Goal: Task Accomplishment & Management: Manage account settings

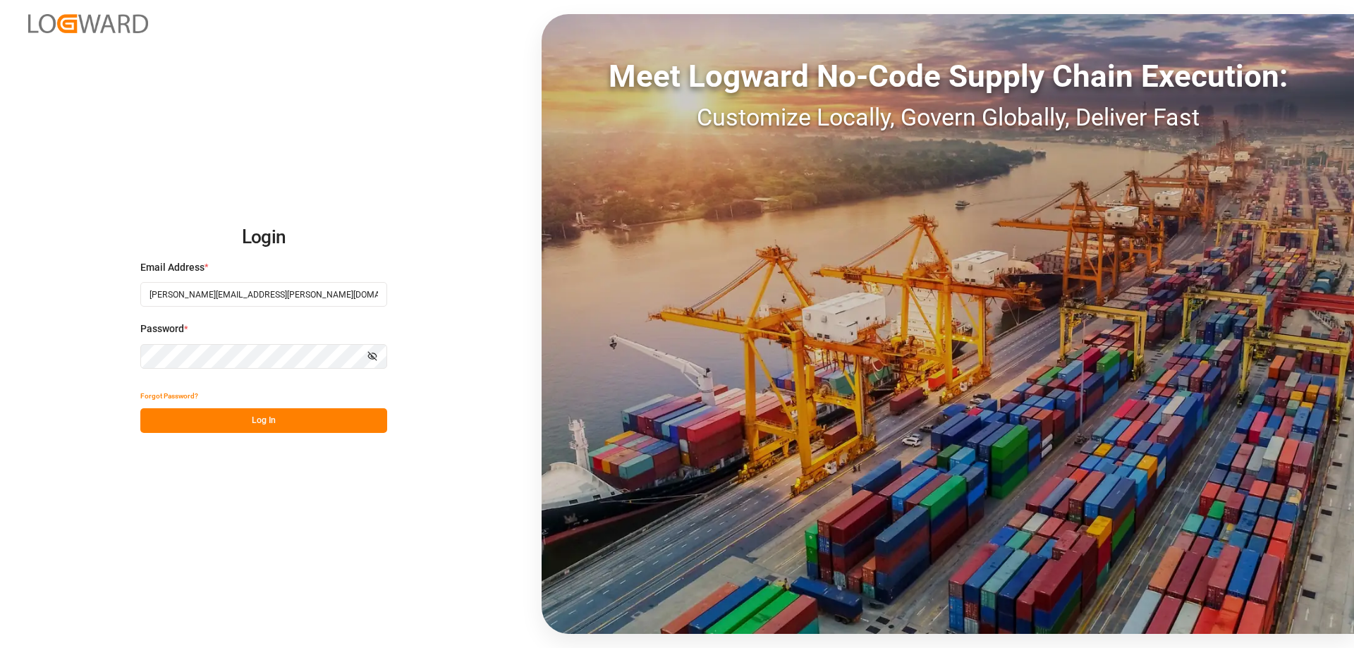
click at [292, 423] on button "Log In" at bounding box center [263, 420] width 247 height 25
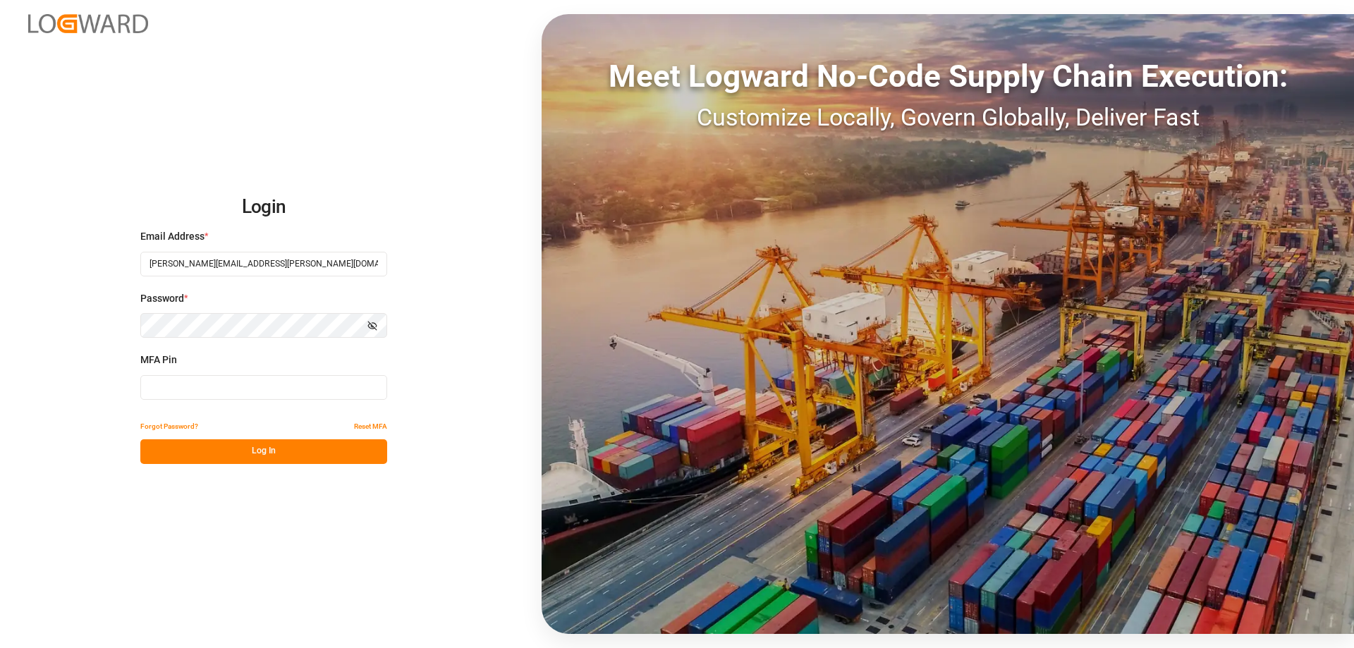
click at [250, 391] on input at bounding box center [263, 387] width 247 height 25
type input "946262"
click at [292, 458] on button "Log In" at bounding box center [263, 451] width 247 height 25
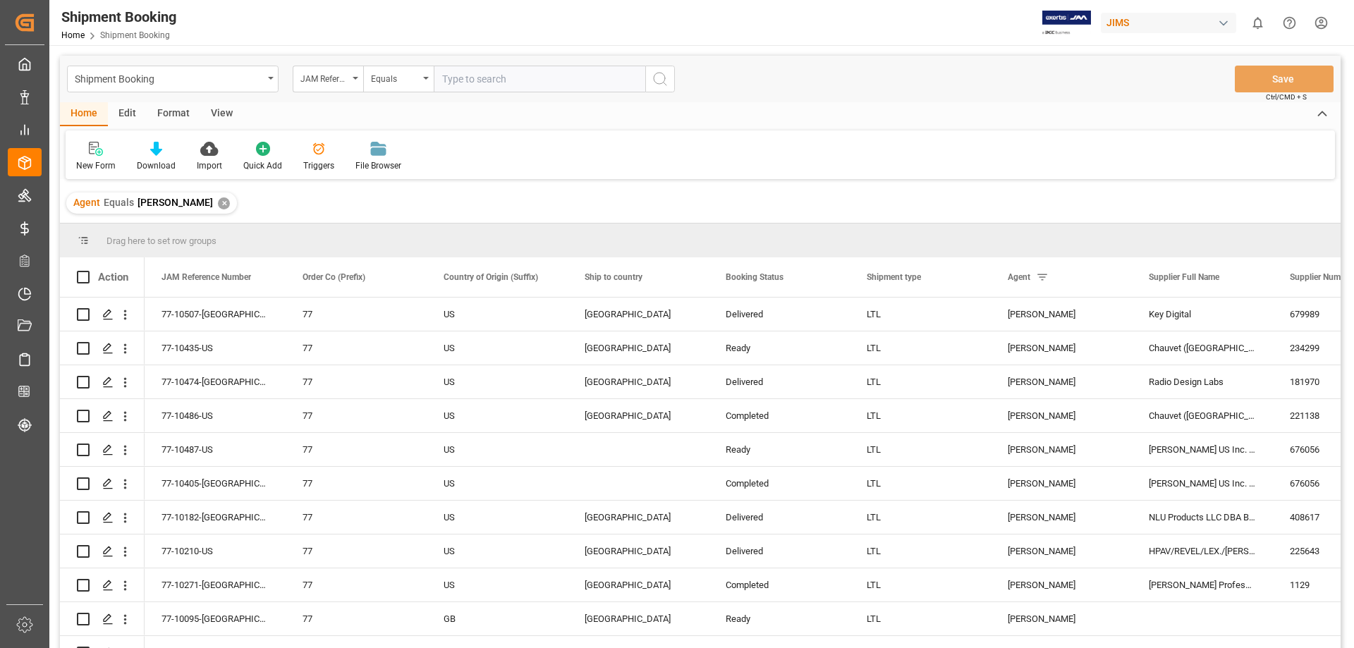
click at [464, 80] on input "text" at bounding box center [540, 79] width 212 height 27
type input "77-10428-us"
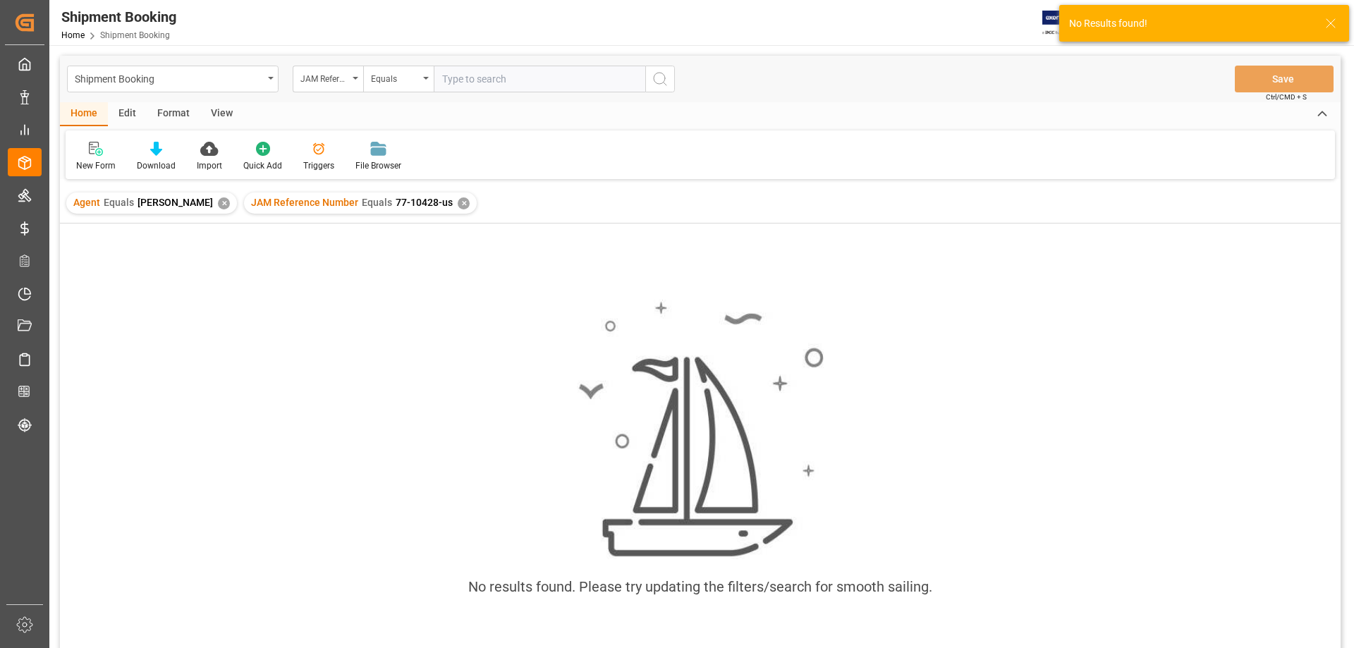
click at [218, 200] on div "✕" at bounding box center [224, 203] width 12 height 12
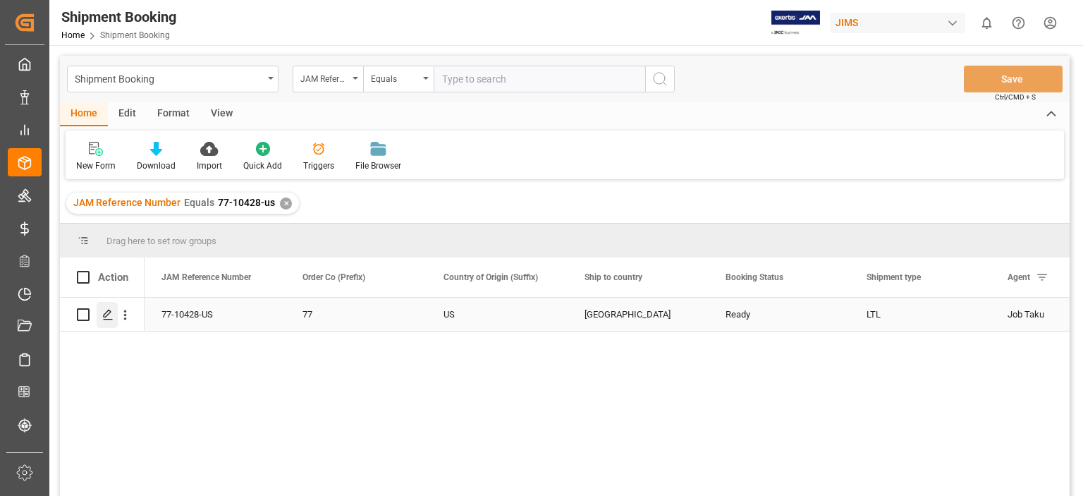
click at [107, 313] on icon "Press SPACE to select this row." at bounding box center [107, 314] width 11 height 11
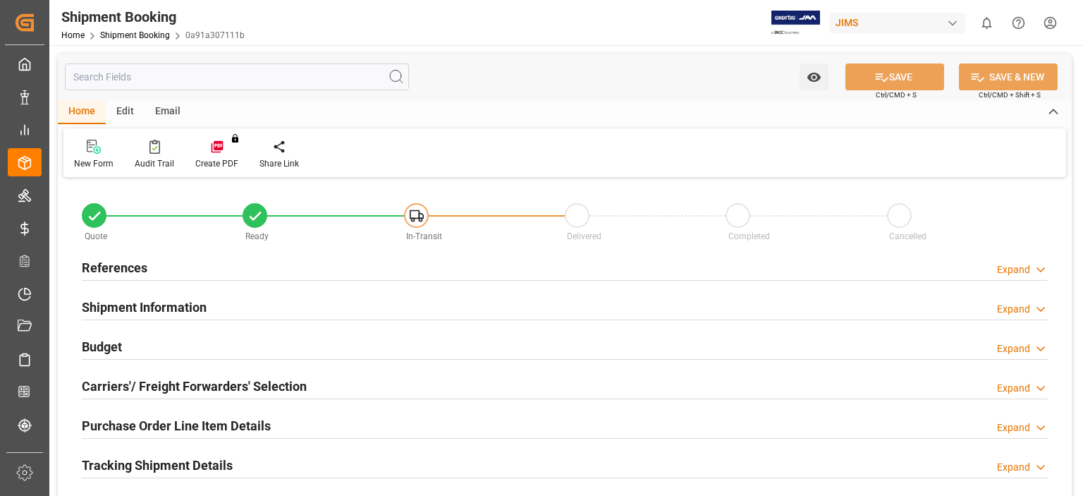
type input "0"
type input "06-08-2025"
click at [107, 269] on h2 "References" at bounding box center [115, 267] width 66 height 19
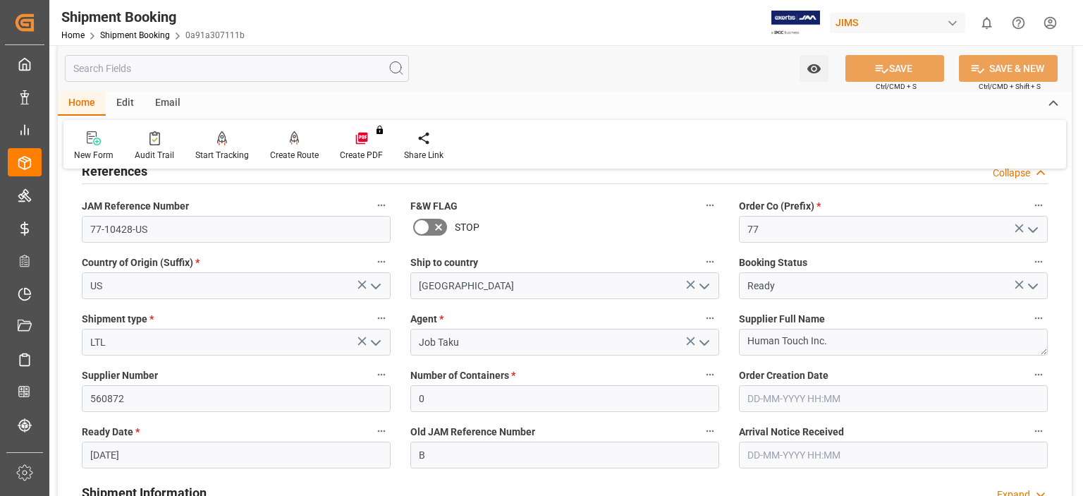
scroll to position [117, 0]
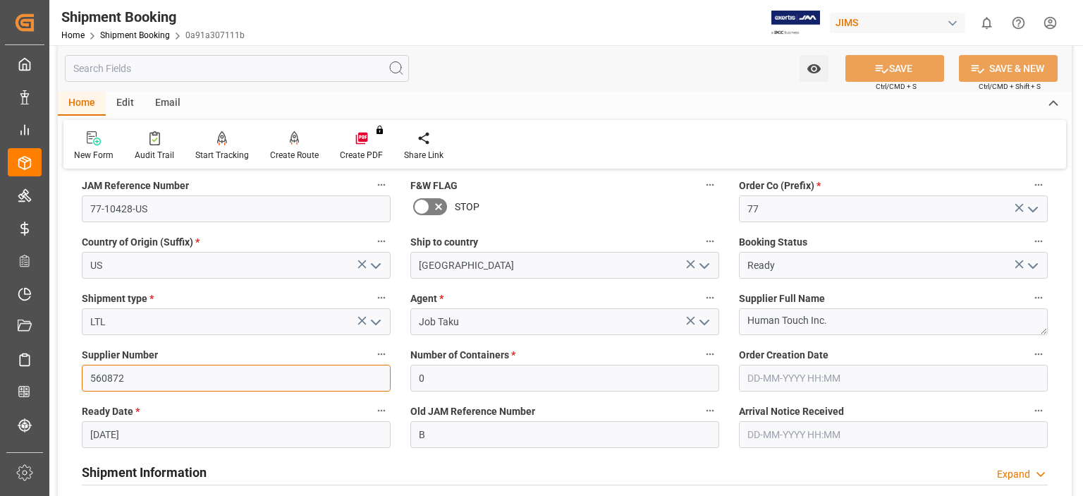
click at [129, 387] on input "560872" at bounding box center [236, 378] width 309 height 27
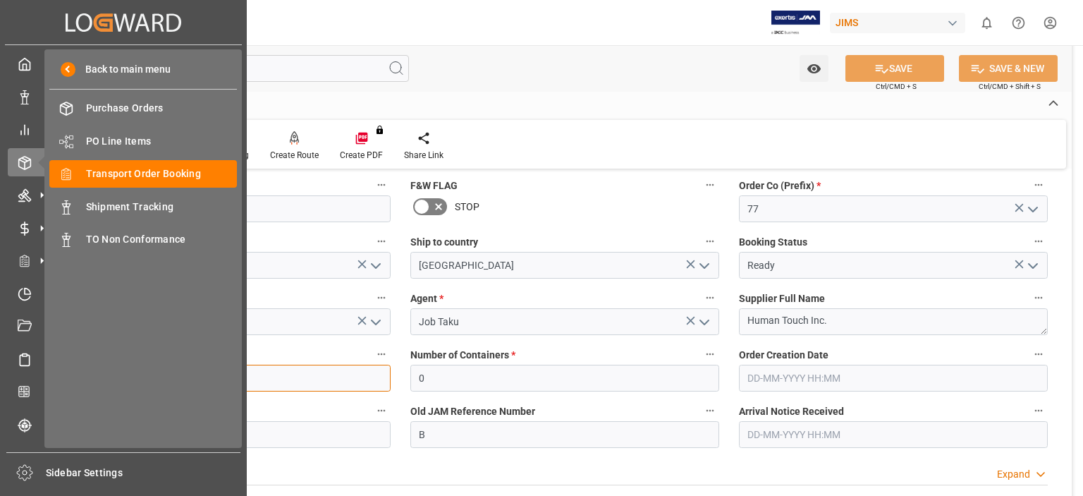
drag, startPoint x: 135, startPoint y: 377, endPoint x: -31, endPoint y: 367, distance: 166.8
click at [0, 367] on html "Created by potrace 1.15, written by Peter Selinger 2001-2017 Created by potrace…" at bounding box center [541, 248] width 1083 height 496
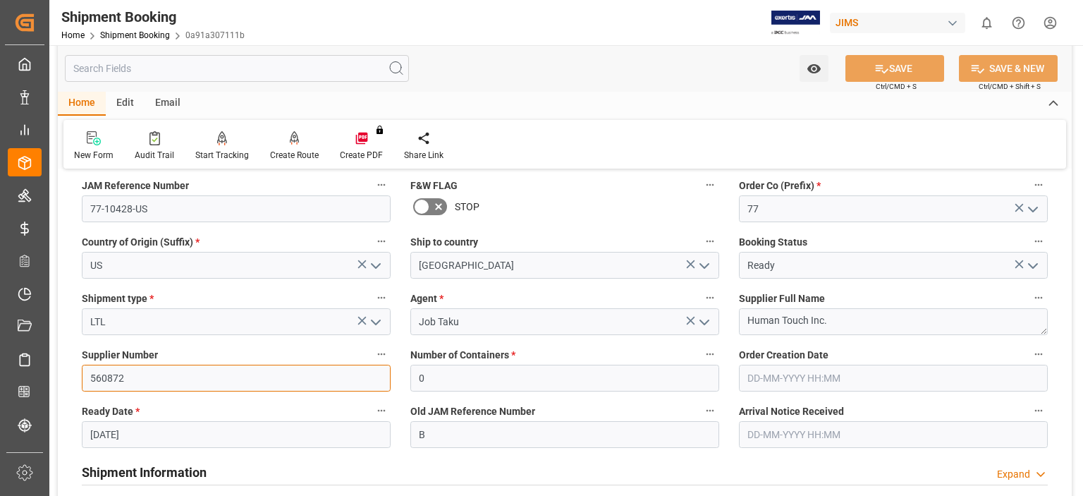
paste input "727309"
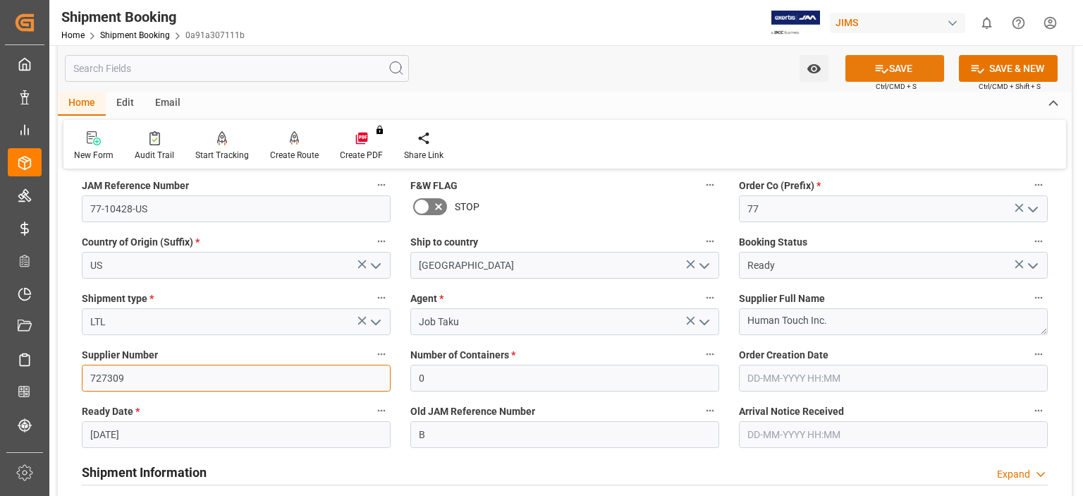
type input "727309"
click at [891, 70] on button "SAVE" at bounding box center [895, 68] width 99 height 27
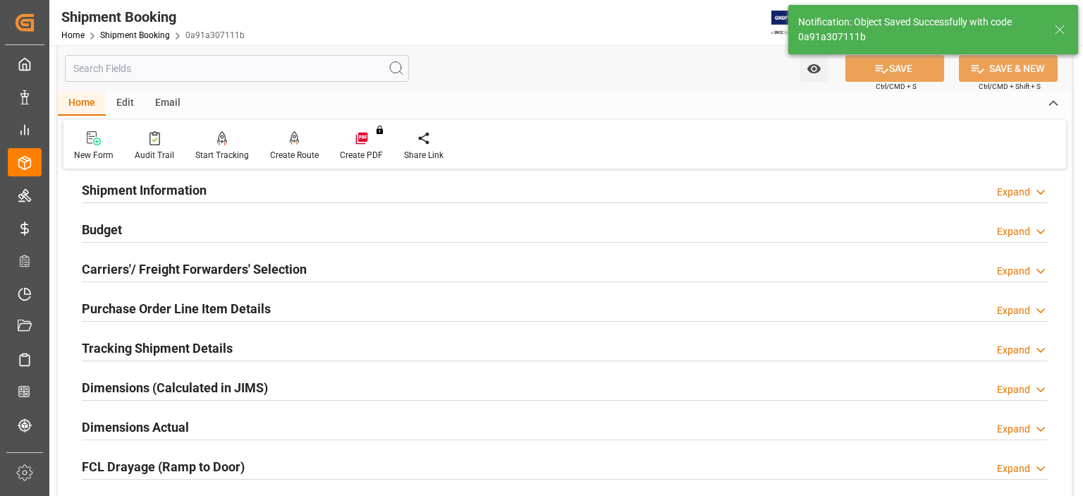
click at [159, 191] on h2 "Shipment Information" at bounding box center [144, 190] width 125 height 19
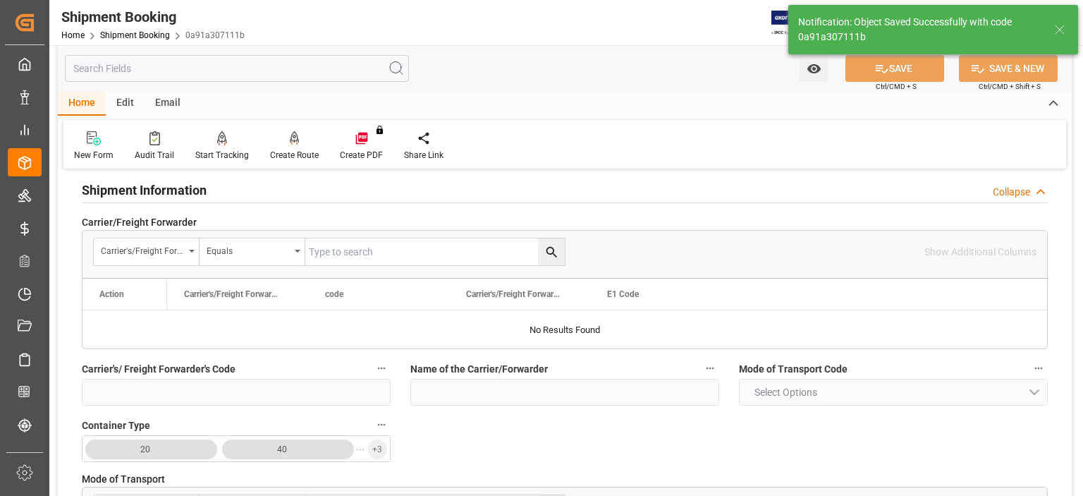
click at [159, 191] on h2 "Shipment Information" at bounding box center [144, 190] width 125 height 19
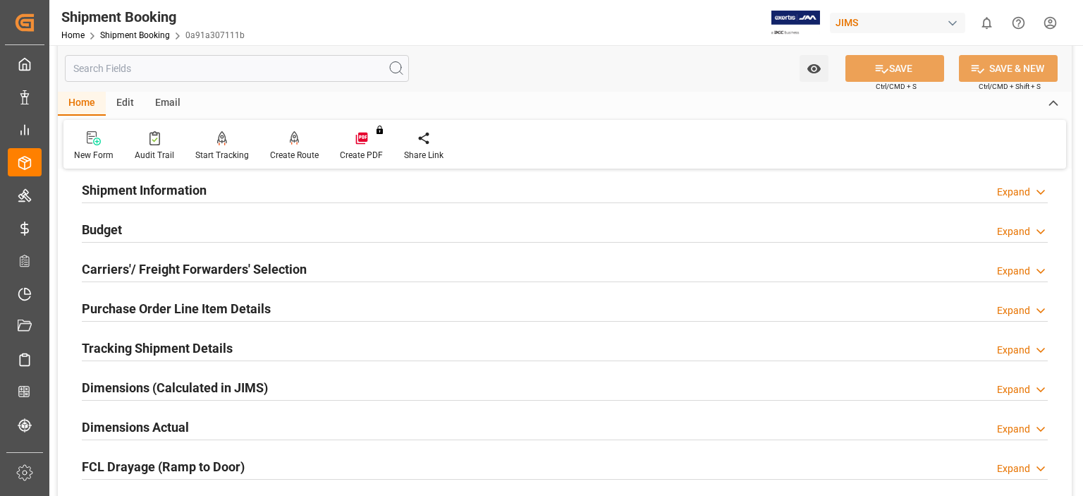
scroll to position [0, 0]
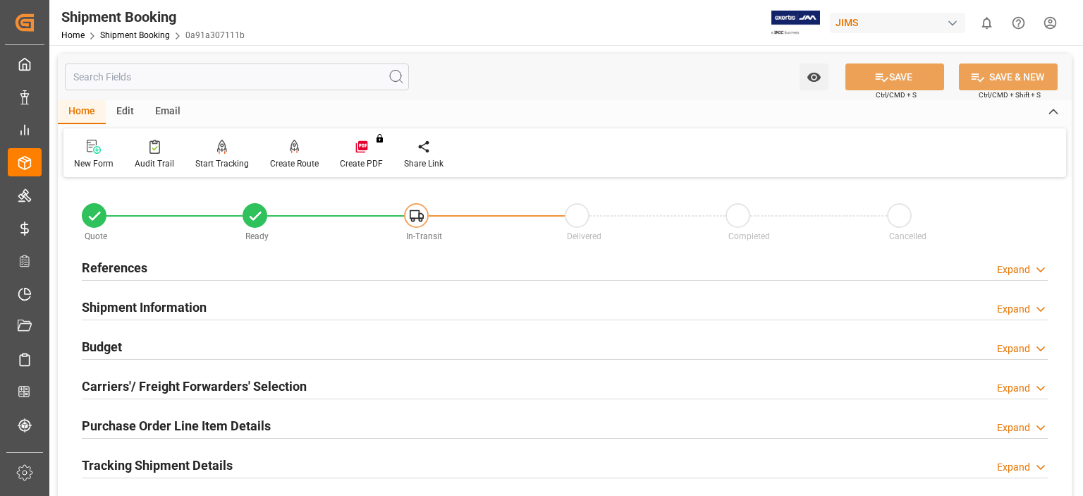
click at [99, 268] on h2 "References" at bounding box center [115, 267] width 66 height 19
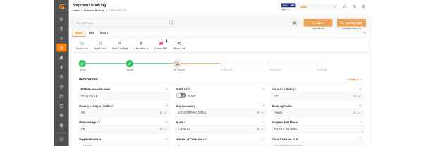
scroll to position [117, 0]
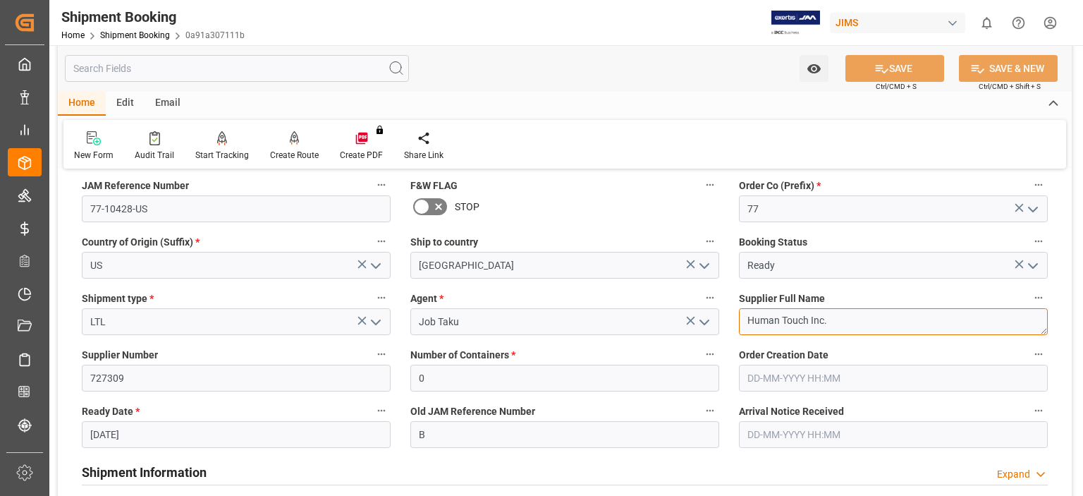
click at [846, 322] on textarea "Human Touch Inc." at bounding box center [893, 321] width 309 height 27
drag, startPoint x: 829, startPoint y: 321, endPoint x: 668, endPoint y: 308, distance: 162.1
click at [671, 308] on div "Quote Ready In-Transit Delivered Completed Cancelled References Collapse JAM Re…" at bounding box center [565, 502] width 1014 height 877
paste textarea "Almo Corporation"
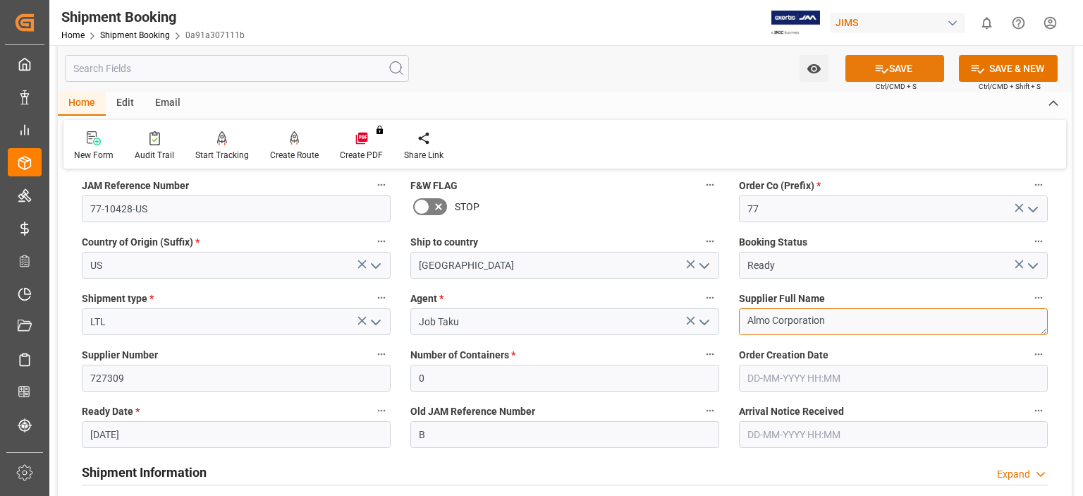
type textarea "Almo Corporation"
click at [880, 70] on icon at bounding box center [882, 68] width 15 height 15
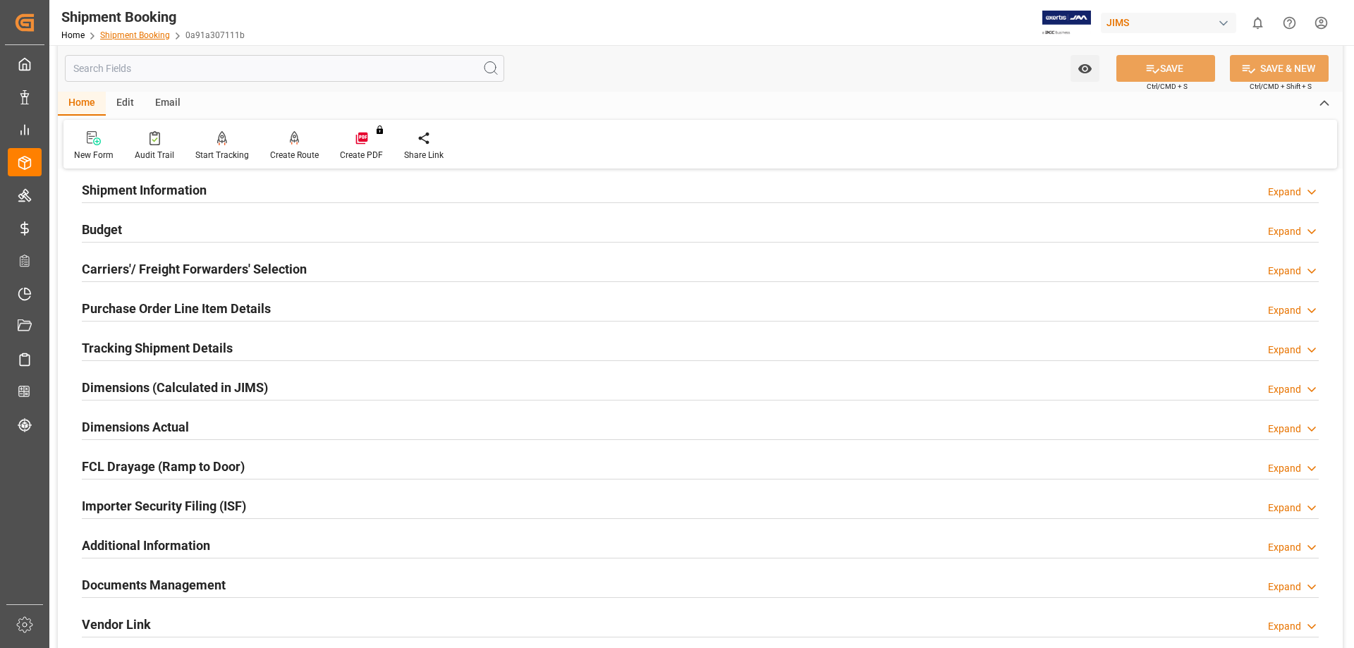
click at [138, 33] on link "Shipment Booking" at bounding box center [135, 35] width 70 height 10
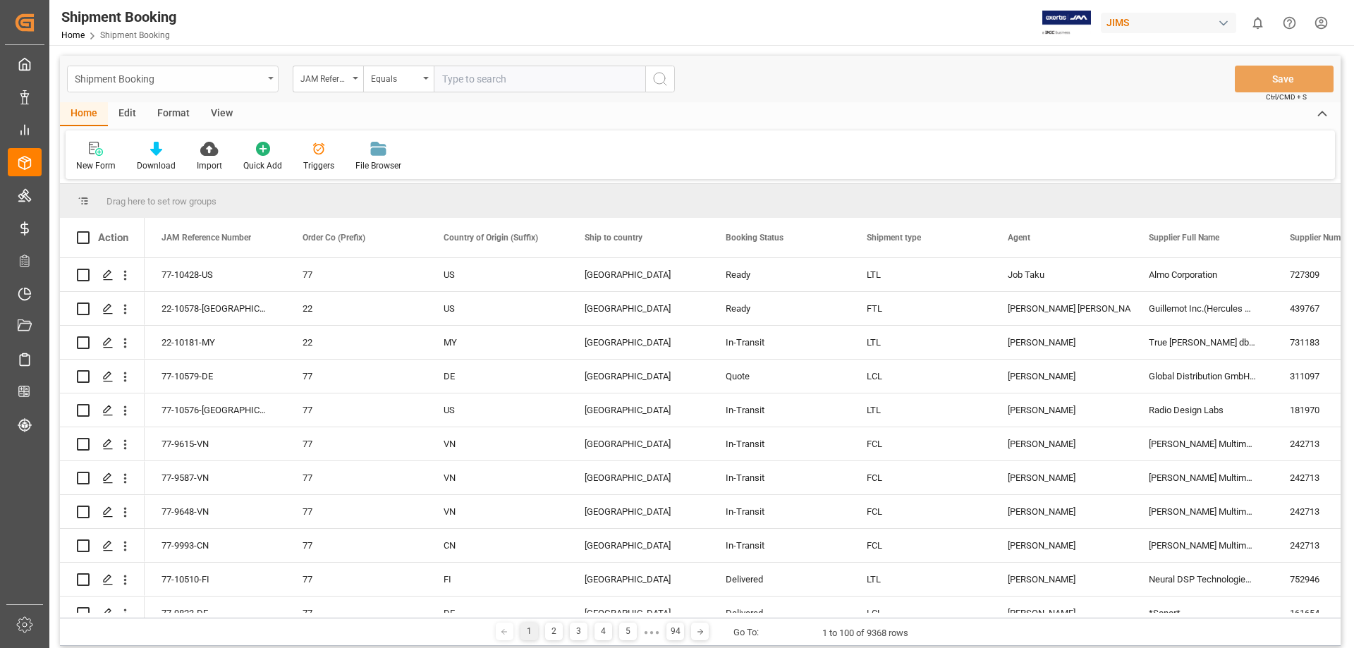
click at [269, 78] on icon "open menu" at bounding box center [271, 78] width 6 height 3
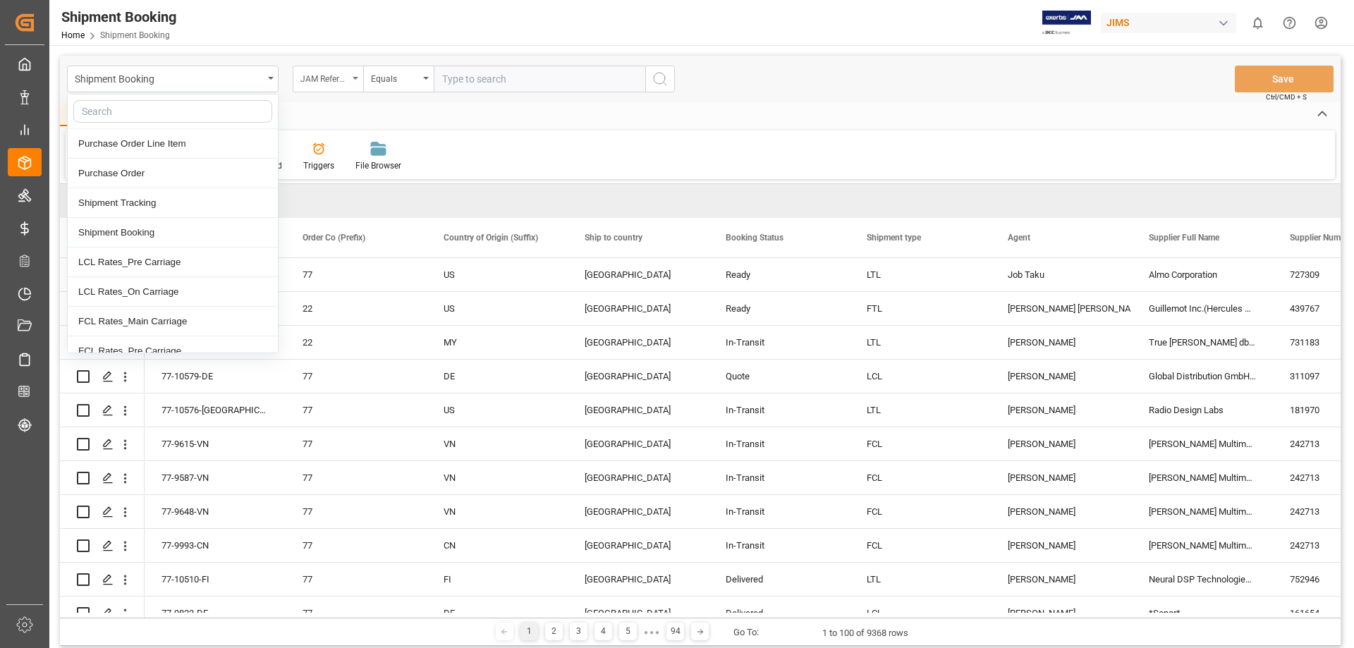
click at [343, 76] on div "JAM Reference Number" at bounding box center [324, 77] width 48 height 16
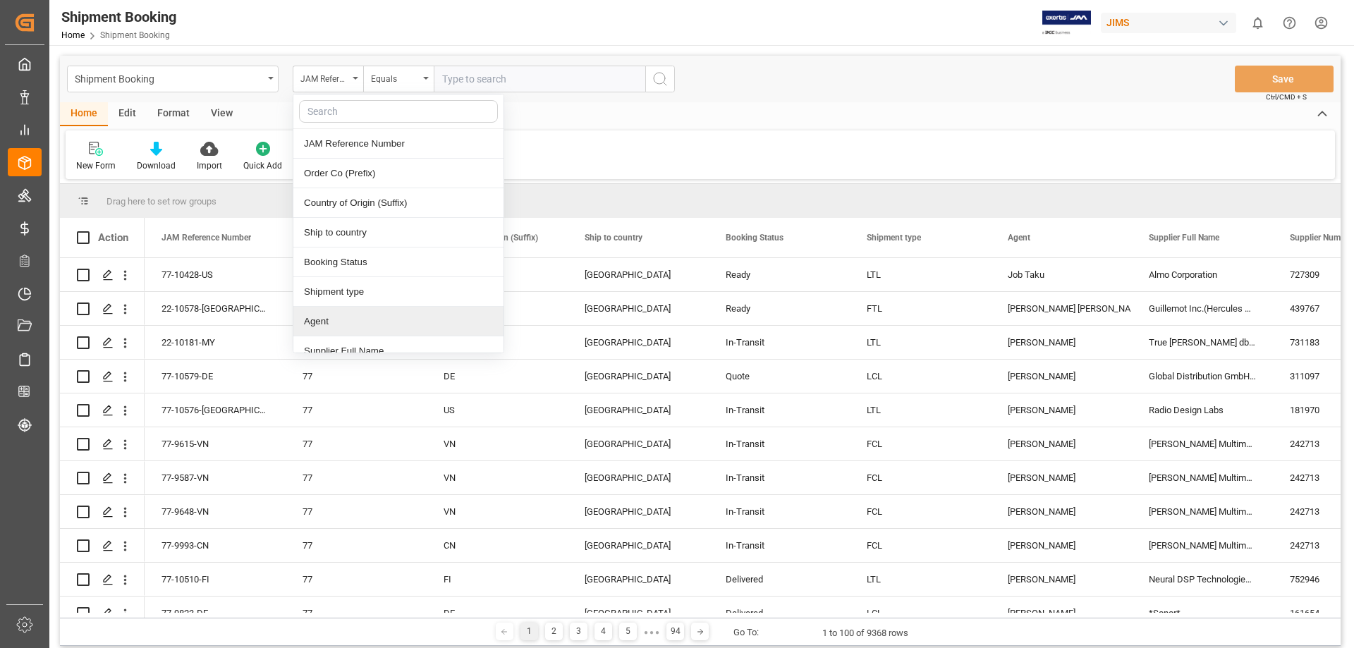
click at [353, 315] on div "Agent" at bounding box center [398, 322] width 210 height 30
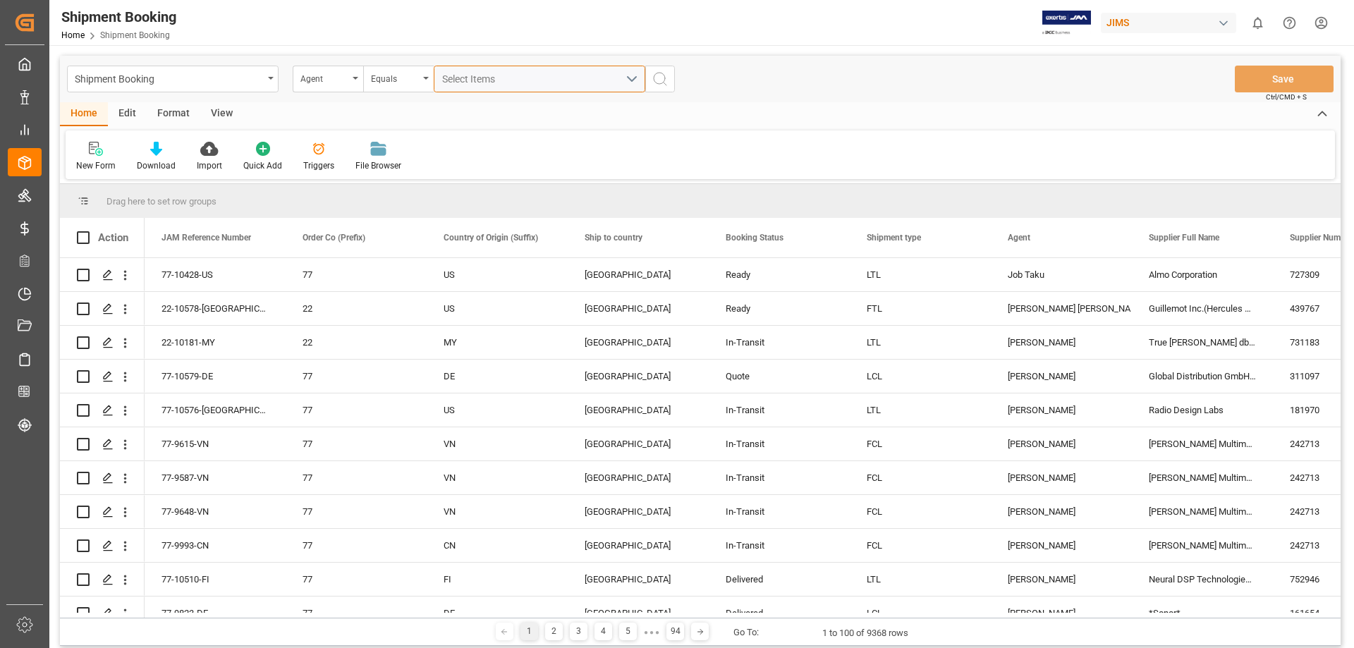
click at [524, 85] on div "Select Items" at bounding box center [533, 79] width 183 height 15
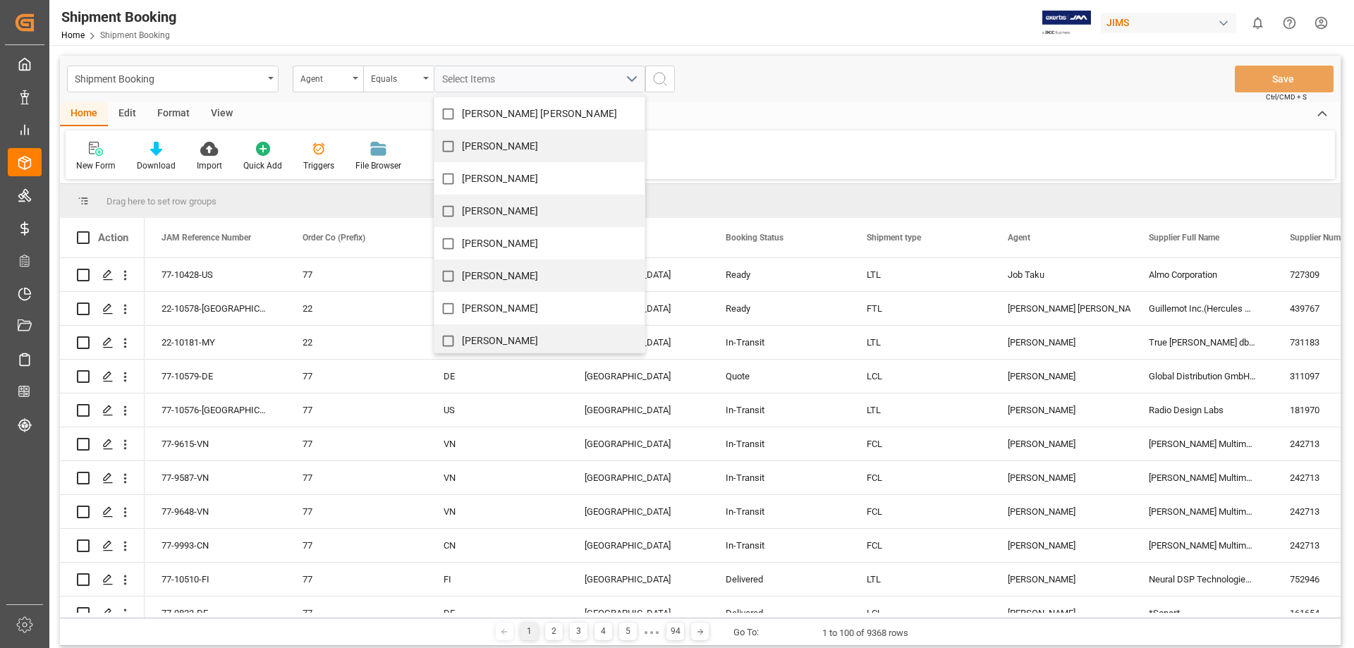
scroll to position [235, 0]
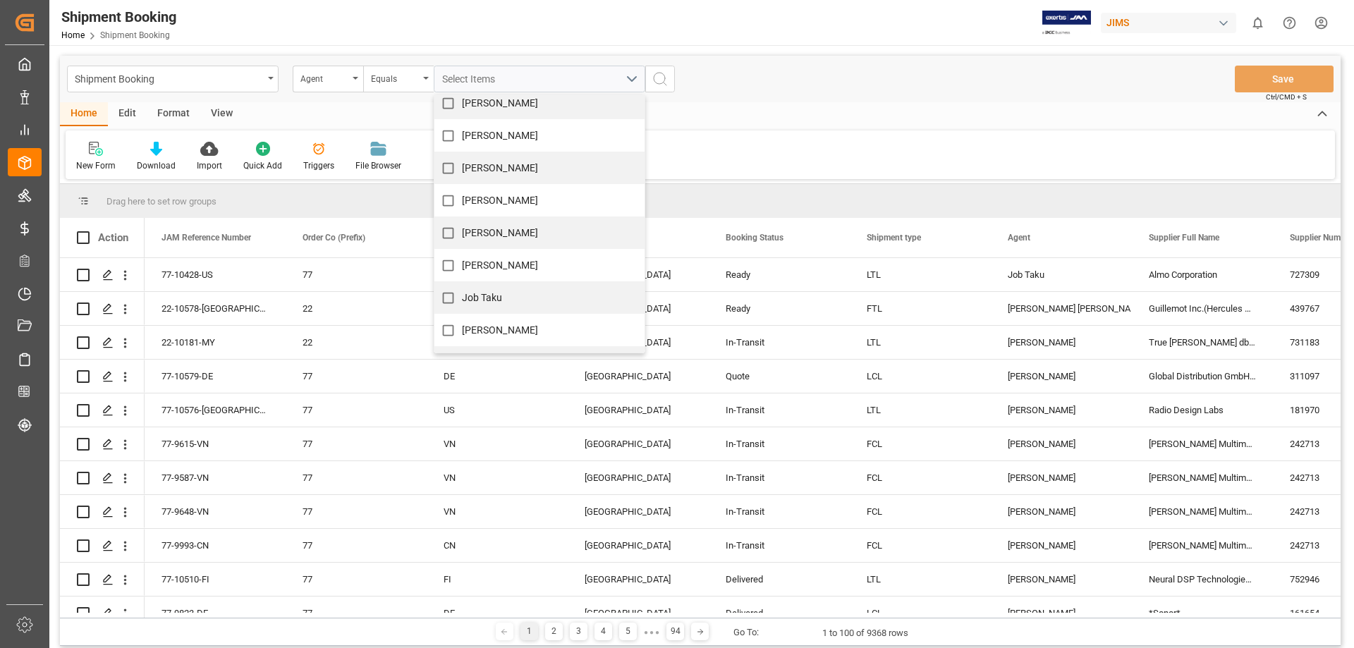
click at [491, 297] on span "Job Taku" at bounding box center [482, 297] width 41 height 11
click at [462, 297] on input "Job Taku" at bounding box center [448, 298] width 28 height 28
checkbox input "true"
click at [657, 83] on icon "search button" at bounding box center [660, 79] width 17 height 17
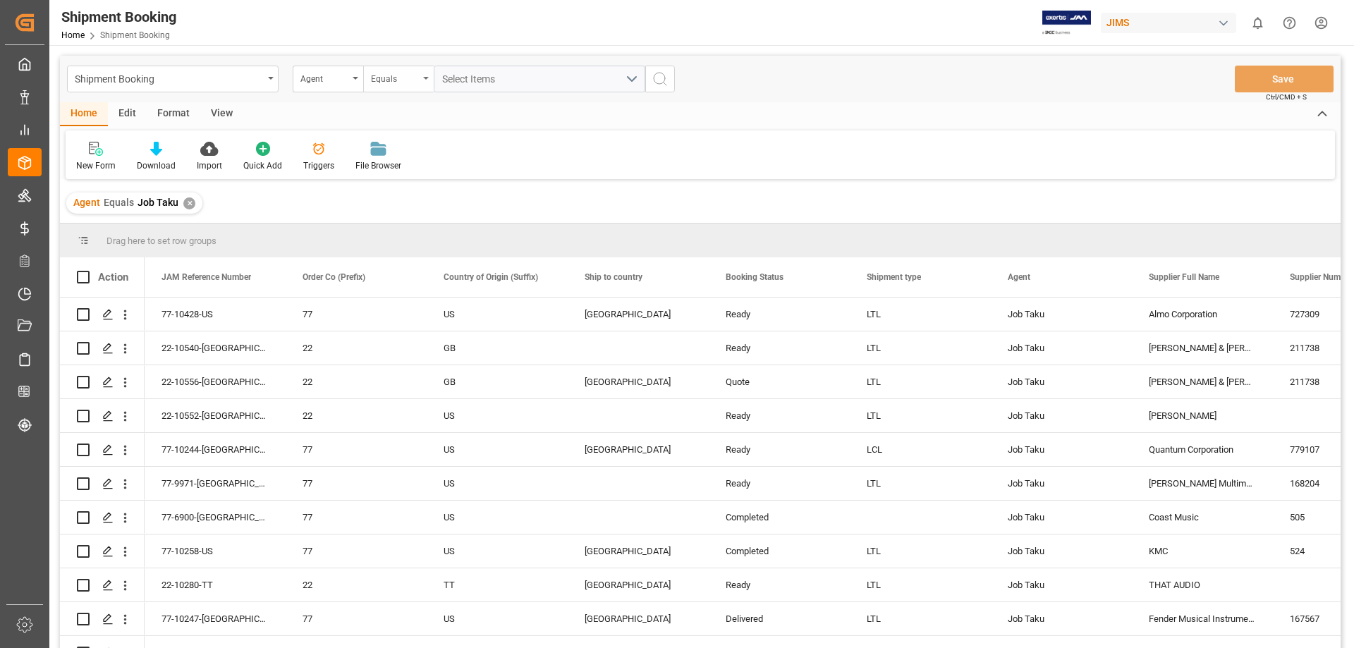
click at [426, 78] on icon "open menu" at bounding box center [426, 78] width 6 height 3
click at [356, 75] on div "Agent" at bounding box center [328, 79] width 71 height 27
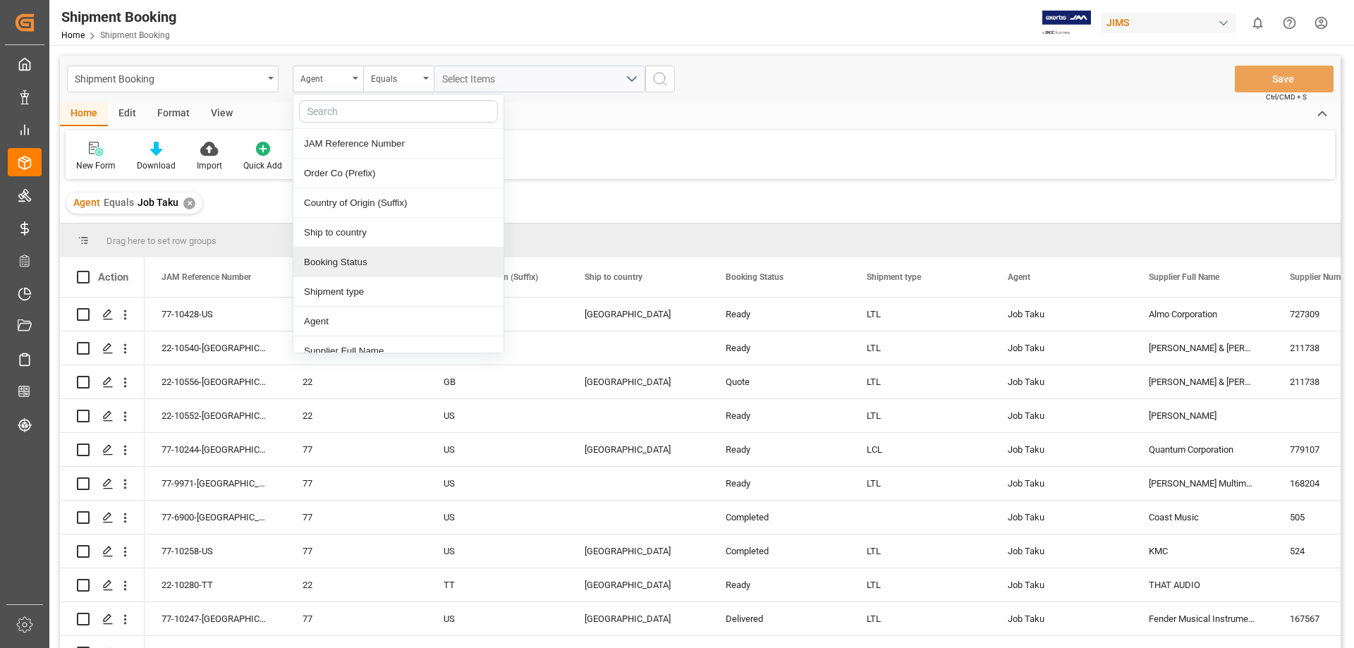
click at [386, 264] on div "Booking Status" at bounding box center [398, 263] width 210 height 30
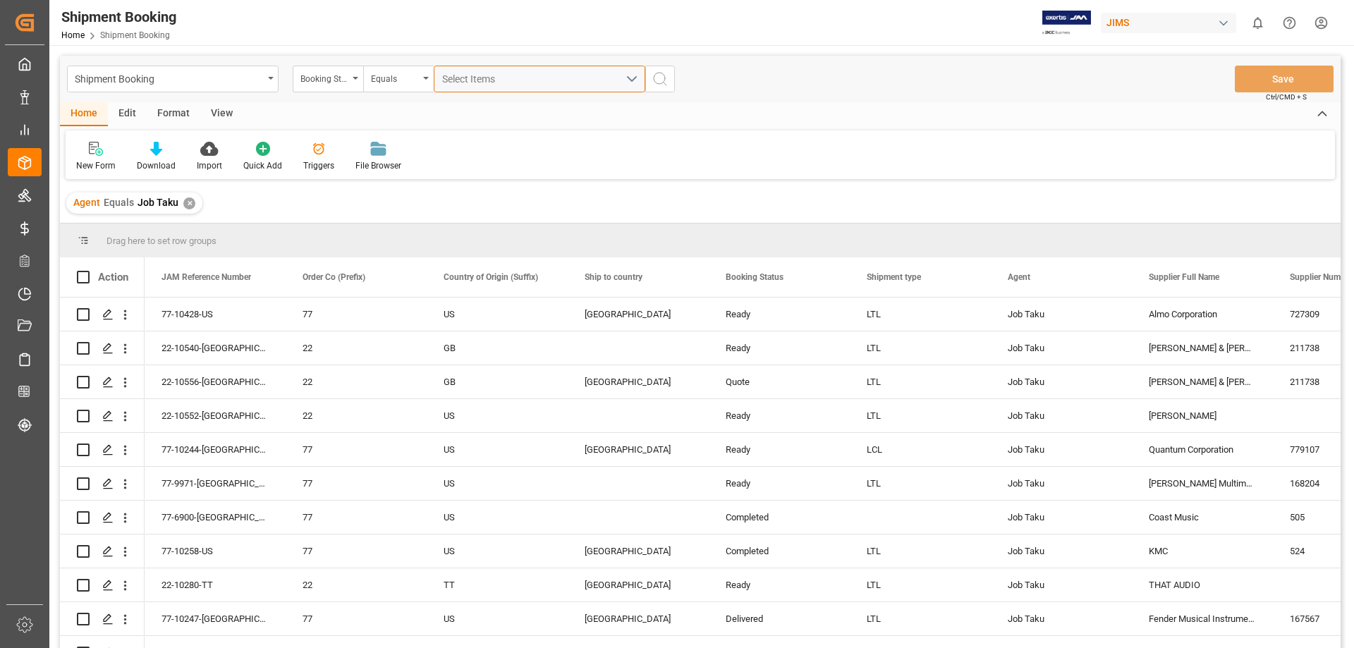
click at [509, 78] on div "Select Items" at bounding box center [533, 79] width 183 height 15
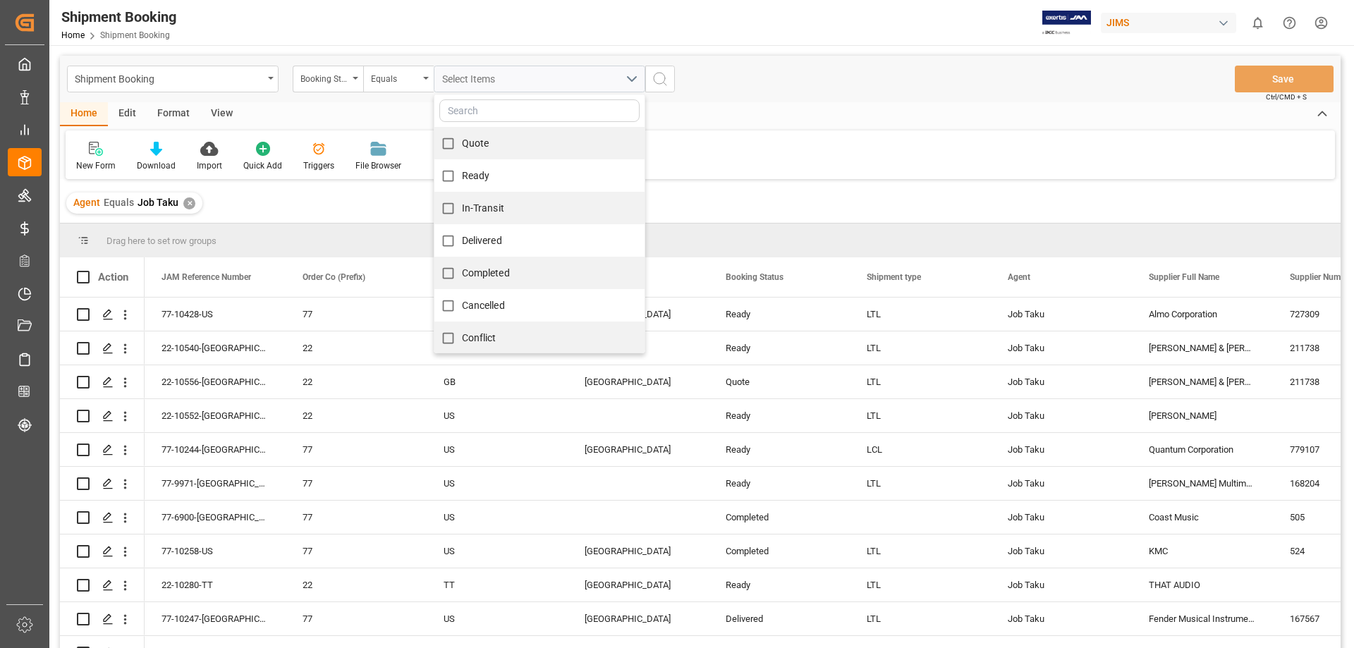
click at [471, 176] on span "Ready" at bounding box center [476, 175] width 28 height 11
click at [462, 176] on input "Ready" at bounding box center [448, 176] width 28 height 28
checkbox input "true"
click at [661, 82] on icon "search button" at bounding box center [660, 79] width 17 height 17
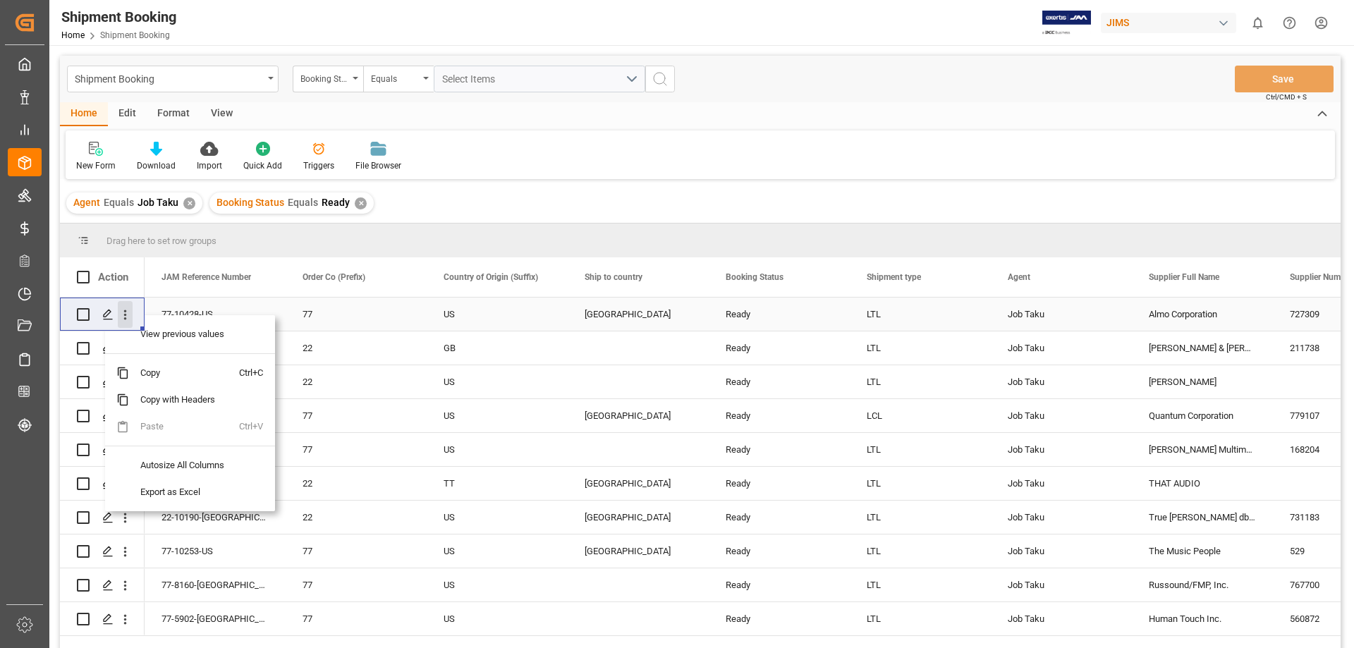
click at [128, 315] on icon "open menu" at bounding box center [125, 315] width 15 height 15
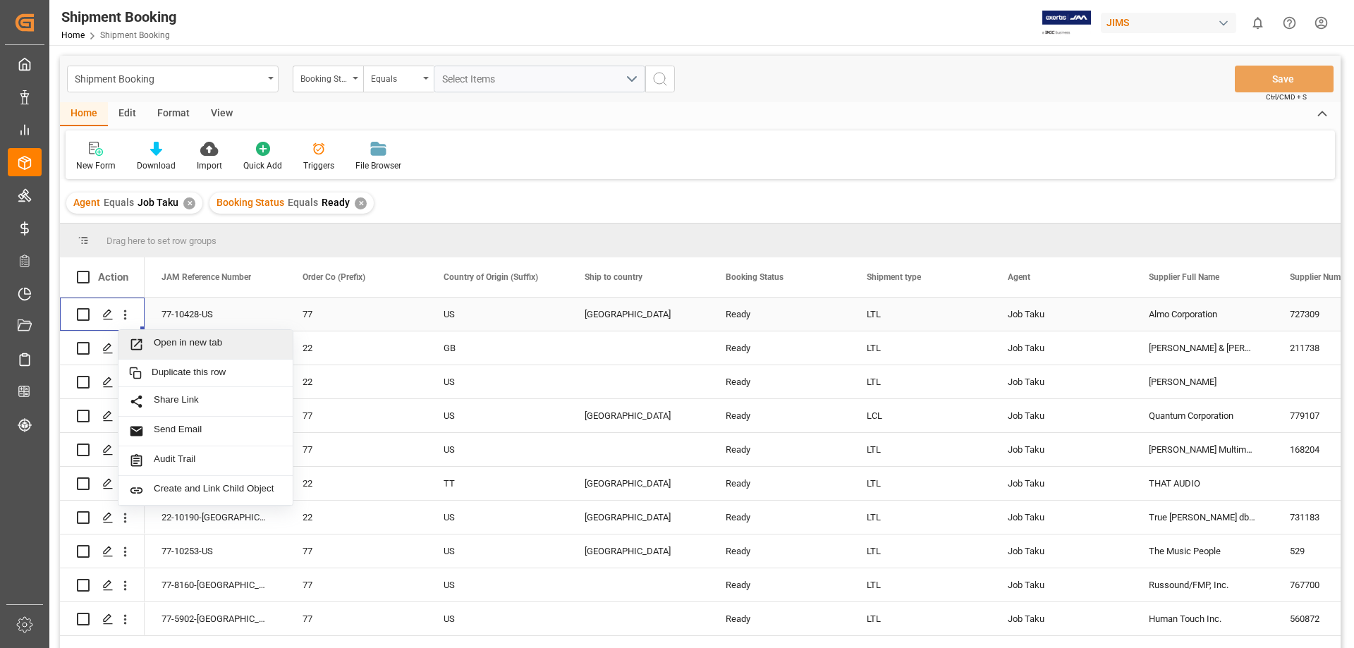
click at [212, 346] on span "Open in new tab" at bounding box center [218, 344] width 128 height 15
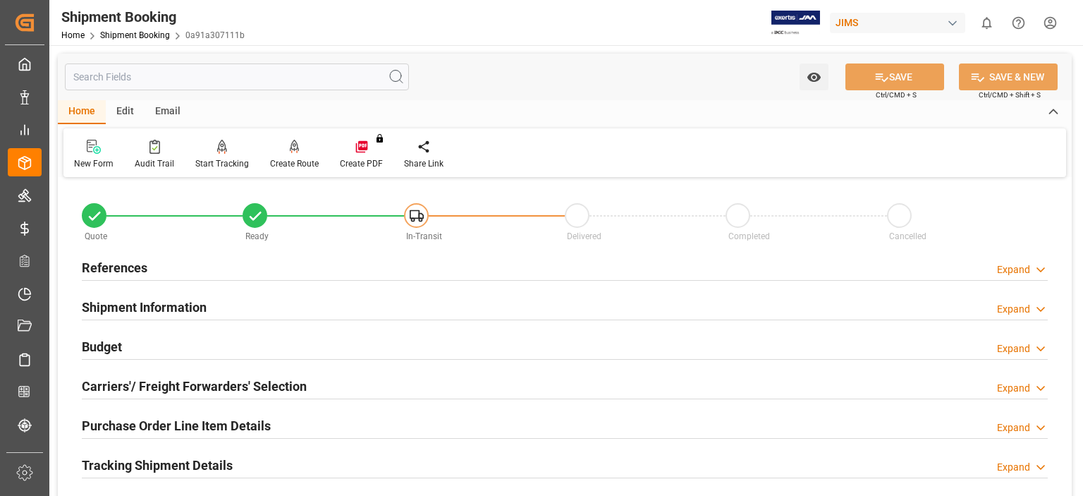
click at [116, 349] on h2 "Budget" at bounding box center [102, 346] width 40 height 19
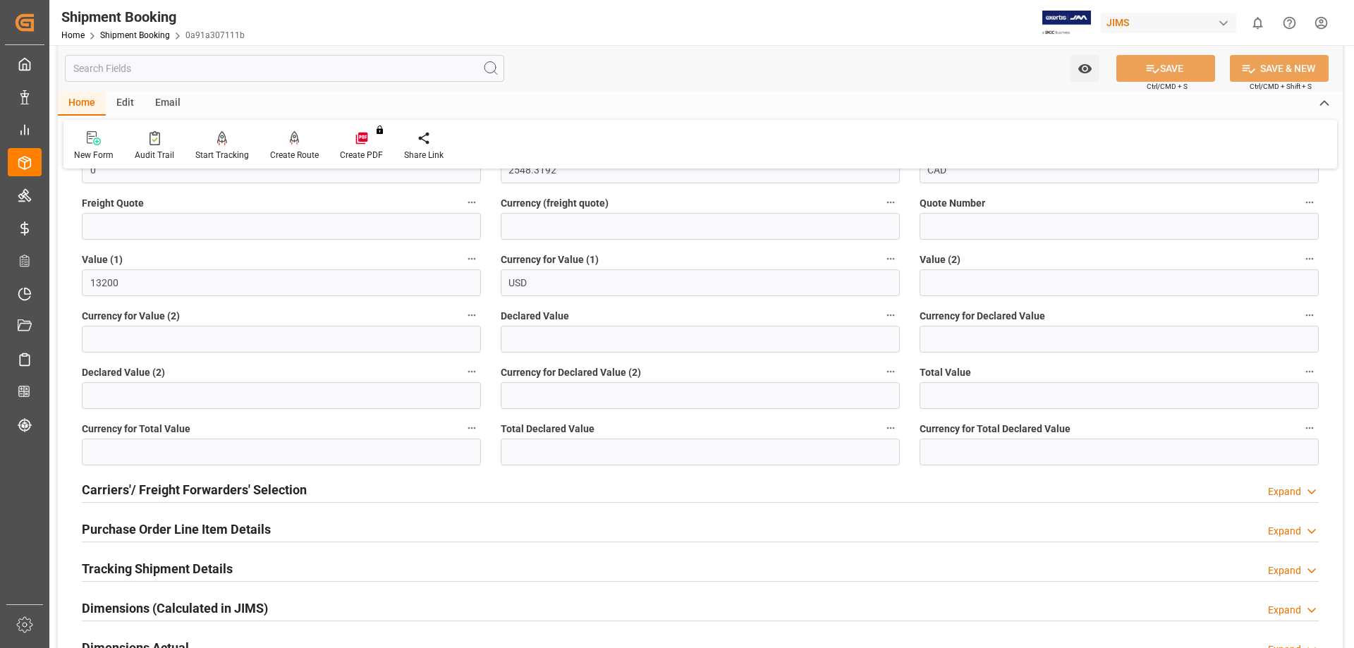
scroll to position [353, 0]
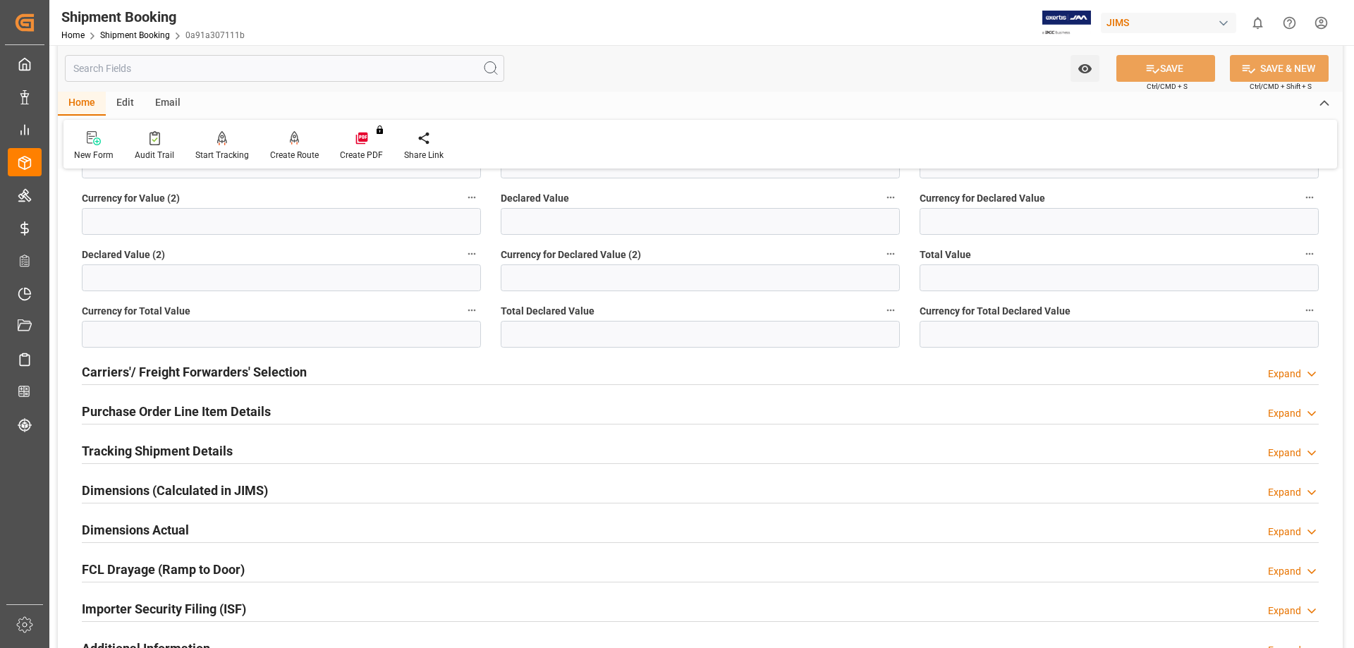
click at [128, 407] on h2 "Purchase Order Line Item Details" at bounding box center [176, 411] width 189 height 19
